Goal: Transaction & Acquisition: Download file/media

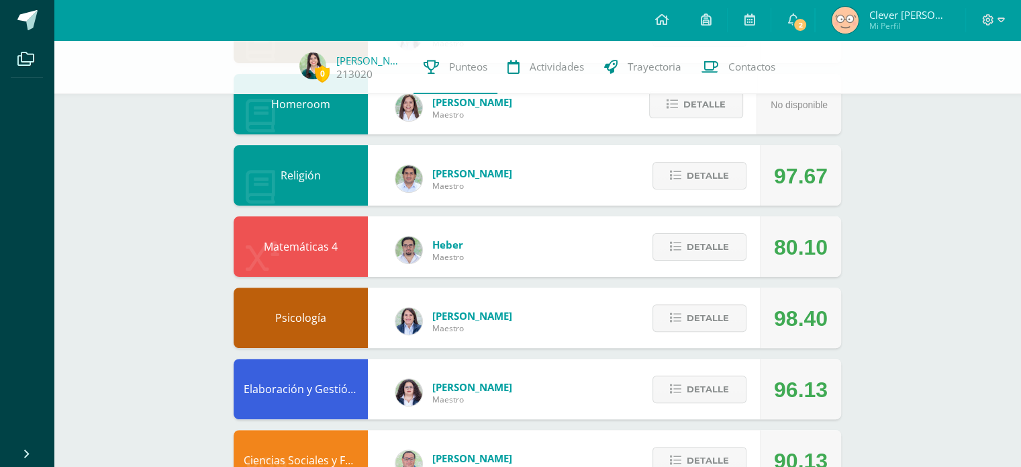
scroll to position [451, 0]
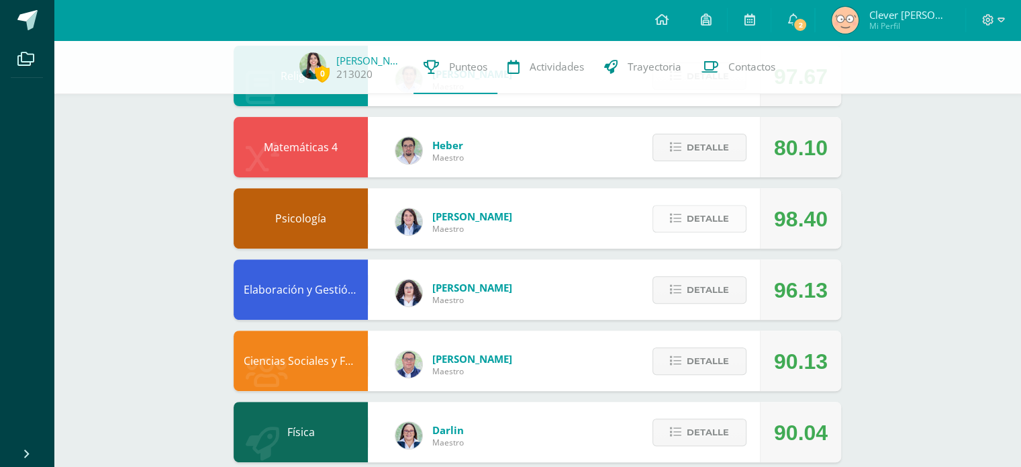
click at [717, 208] on span "Detalle" at bounding box center [708, 218] width 42 height 25
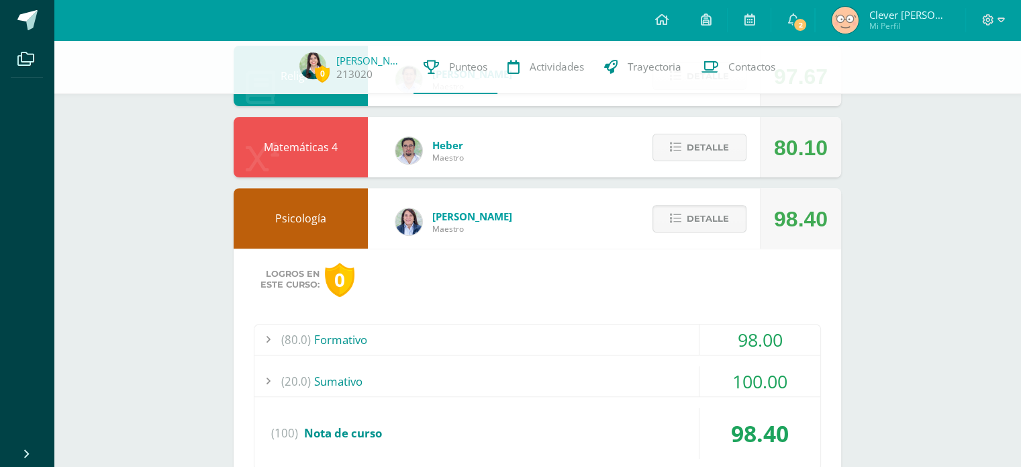
scroll to position [591, 0]
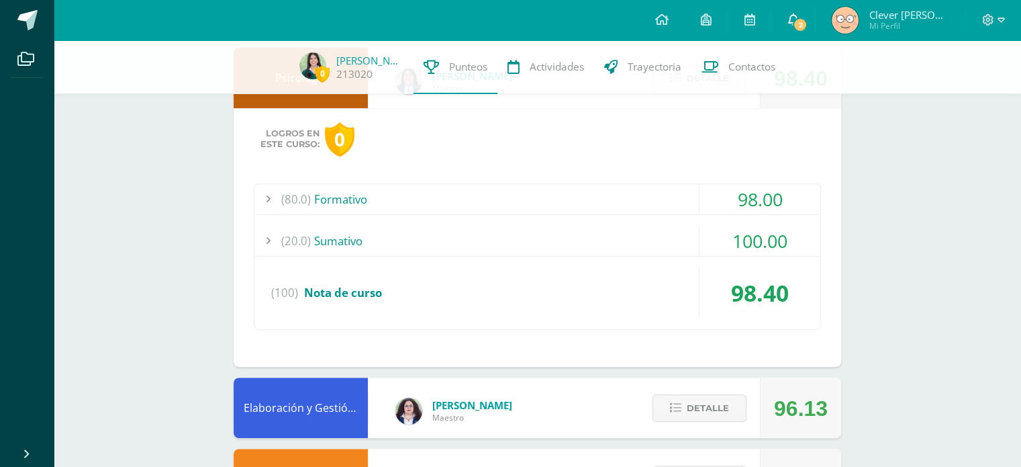
click at [814, 7] on link "2" at bounding box center [792, 20] width 43 height 40
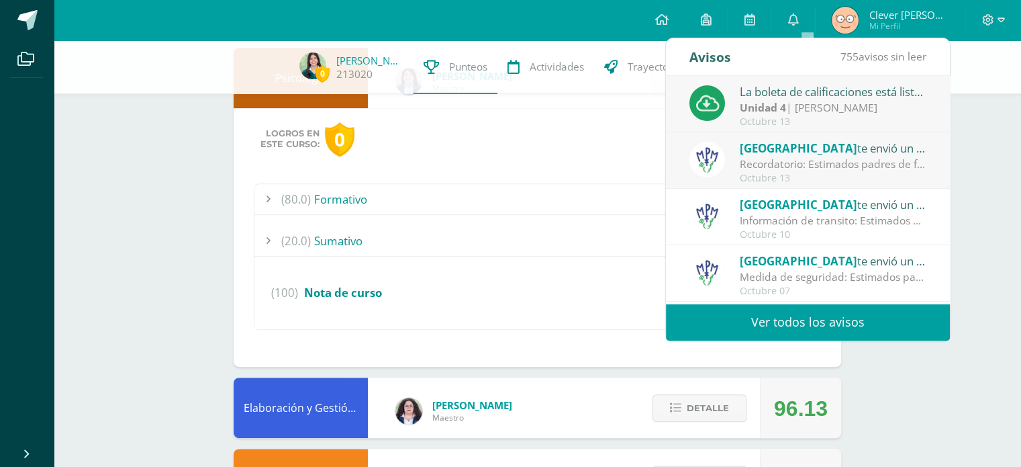
click at [449, 258] on div "(80.0) Formativo 98.00 Ejercicio comparación de Teorías de la personalidad 100.…" at bounding box center [537, 256] width 567 height 146
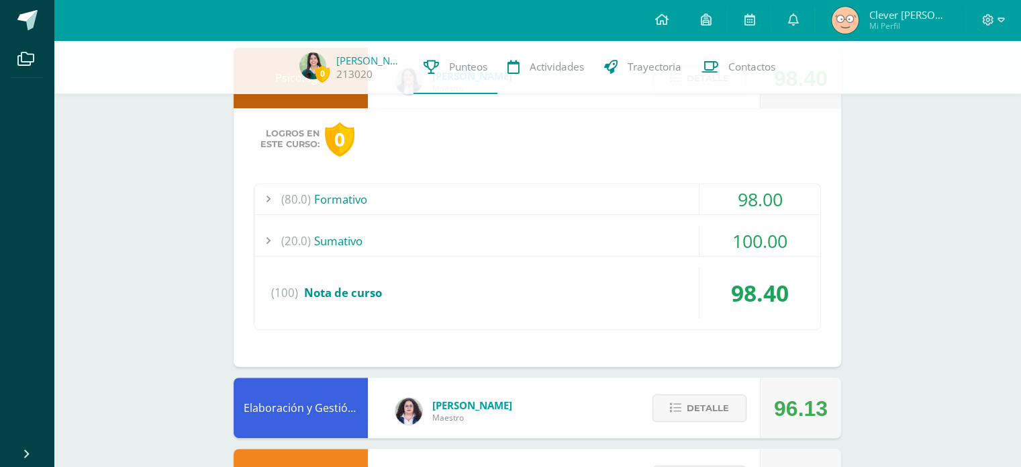
click at [591, 198] on div "(80.0) Formativo" at bounding box center [537, 199] width 566 height 30
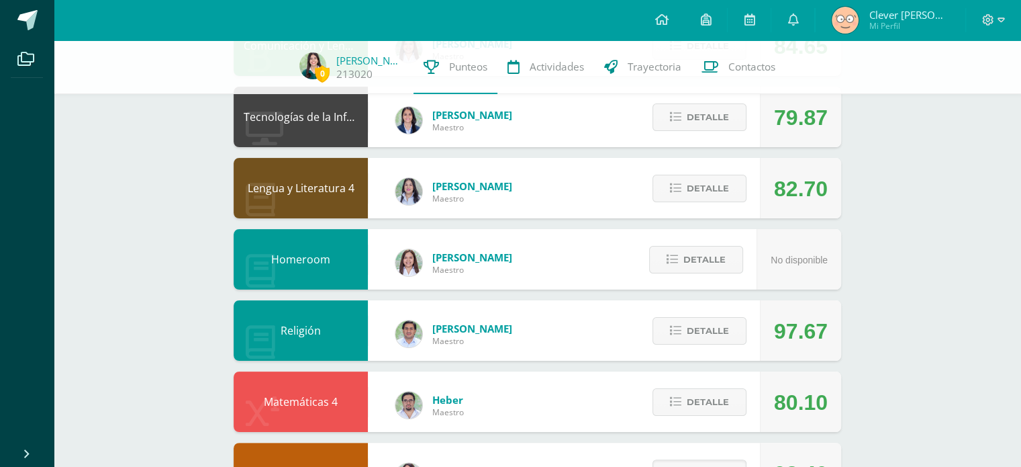
scroll to position [0, 0]
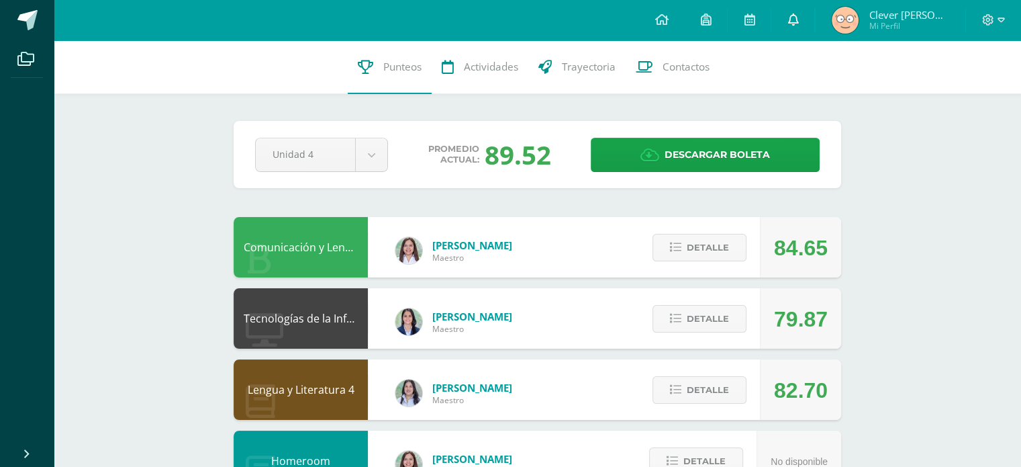
click at [798, 26] on icon at bounding box center [793, 19] width 11 height 12
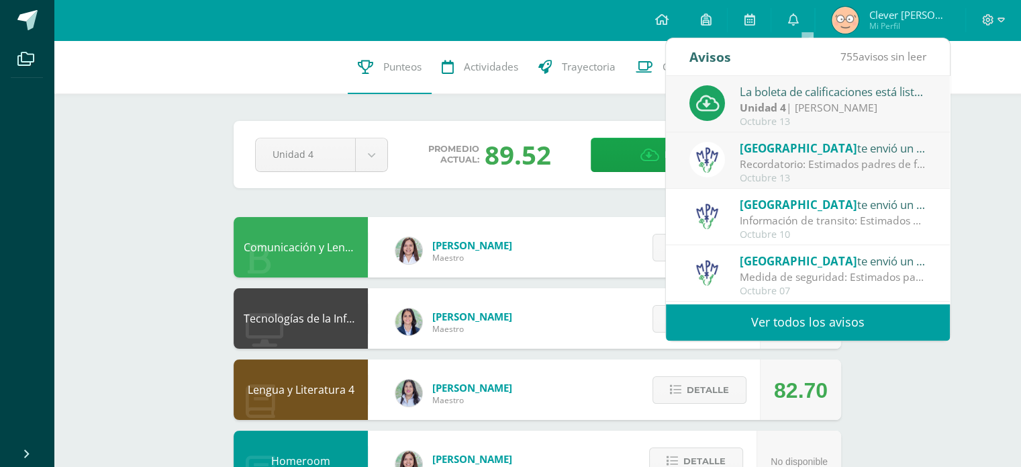
click at [757, 88] on div "La boleta de calificaciones está lista par descargarse" at bounding box center [833, 91] width 187 height 17
click at [827, 94] on div "La boleta de calificaciones está lista par descargarse" at bounding box center [833, 91] width 187 height 17
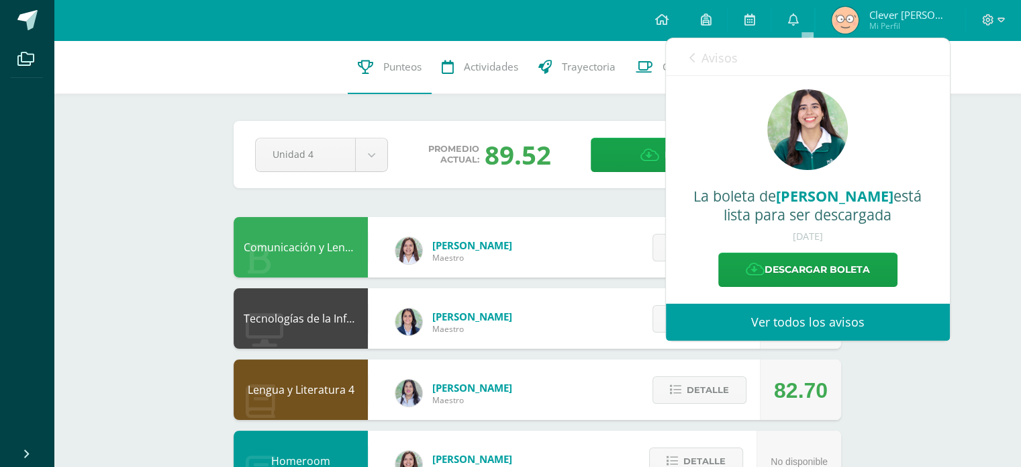
click at [780, 288] on div "La boleta de [PERSON_NAME] está lista para ser descargada [DATE] Descargar bole…" at bounding box center [808, 188] width 284 height 224
click at [769, 268] on link "Descargar boleta" at bounding box center [807, 269] width 179 height 34
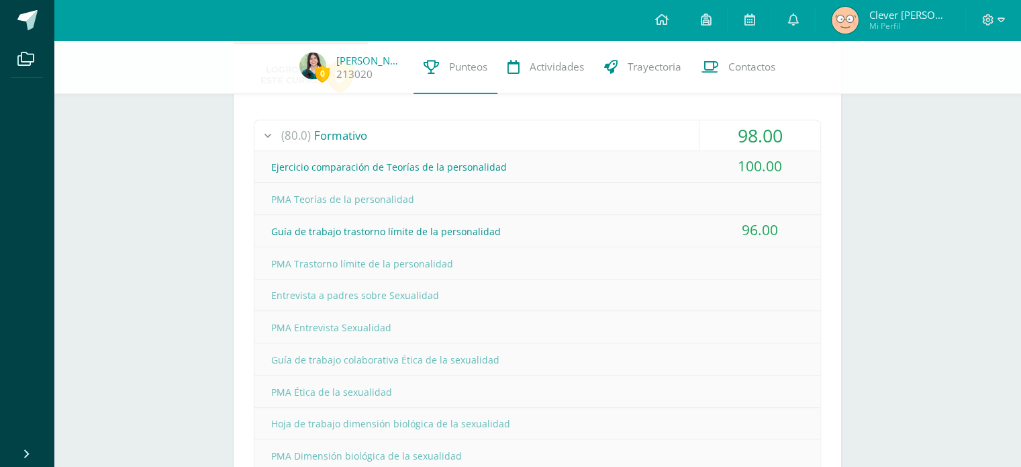
scroll to position [655, 0]
